Goal: Check status: Check status

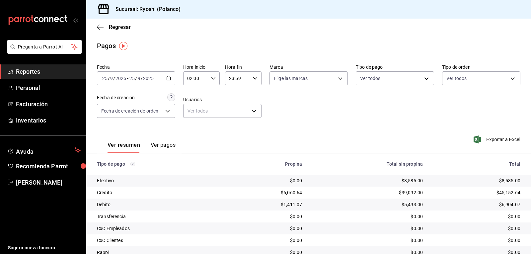
click at [214, 78] on icon "button" at bounding box center [213, 78] width 5 height 5
click at [193, 112] on span "03" at bounding box center [192, 111] width 8 height 5
click at [332, 118] on div at bounding box center [265, 127] width 531 height 254
click at [211, 77] on icon "button" at bounding box center [213, 78] width 5 height 5
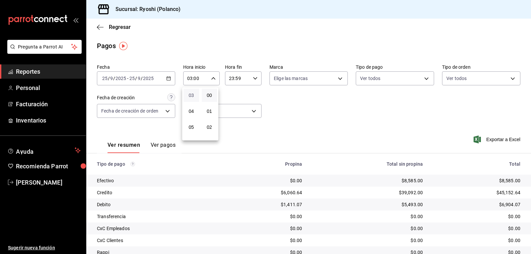
scroll to position [15, 0]
click at [192, 113] on span "02" at bounding box center [192, 112] width 8 height 5
type input "02:00"
click at [347, 104] on div at bounding box center [265, 127] width 531 height 254
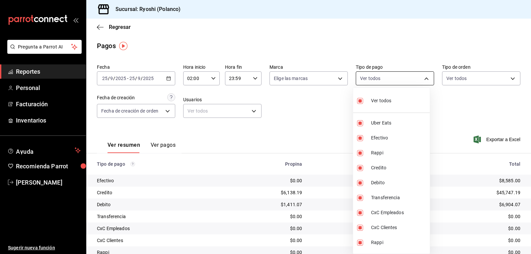
click at [421, 76] on body "Pregunta a Parrot AI Reportes Personal Facturación Inventarios Ayuda Recomienda…" at bounding box center [265, 127] width 531 height 254
click at [358, 100] on input "checkbox" at bounding box center [360, 101] width 6 height 6
checkbox input "false"
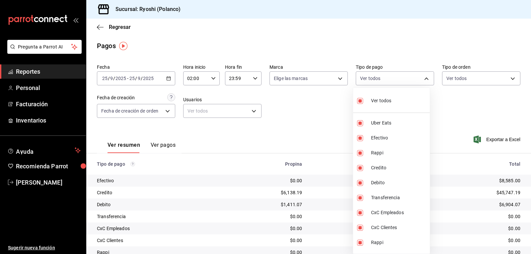
checkbox input "false"
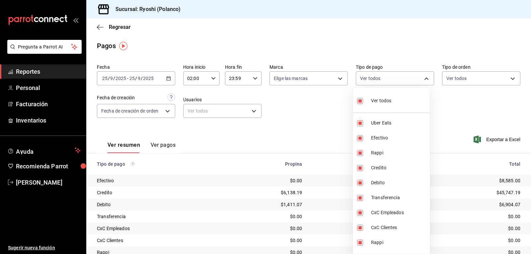
checkbox input "false"
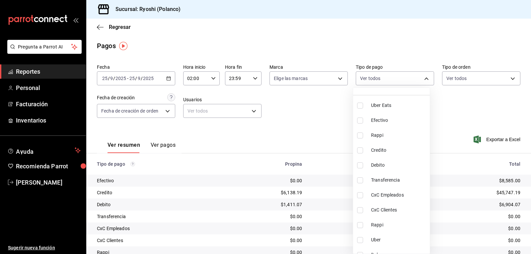
scroll to position [26, 0]
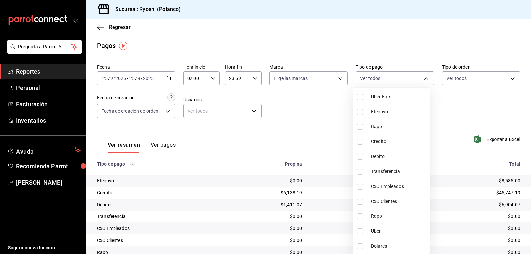
click at [360, 141] on input "checkbox" at bounding box center [360, 142] width 6 height 6
checkbox input "true"
type input "9b0685d2-7f5d-4ede-a6b4-58a2ffcbf3cd"
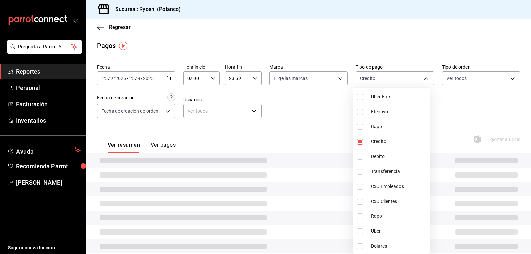
click at [359, 155] on input "checkbox" at bounding box center [360, 157] width 6 height 6
checkbox input "true"
type input "9b0685d2-7f5d-4ede-a6b4-58a2ffcbf3cd,4fc1f123-1106-4d46-a6dc-4994d0550367"
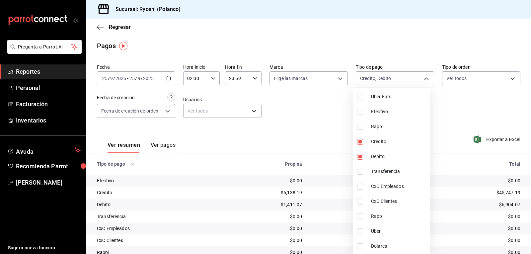
click at [306, 160] on div at bounding box center [265, 127] width 531 height 254
